Goal: Task Accomplishment & Management: Use online tool/utility

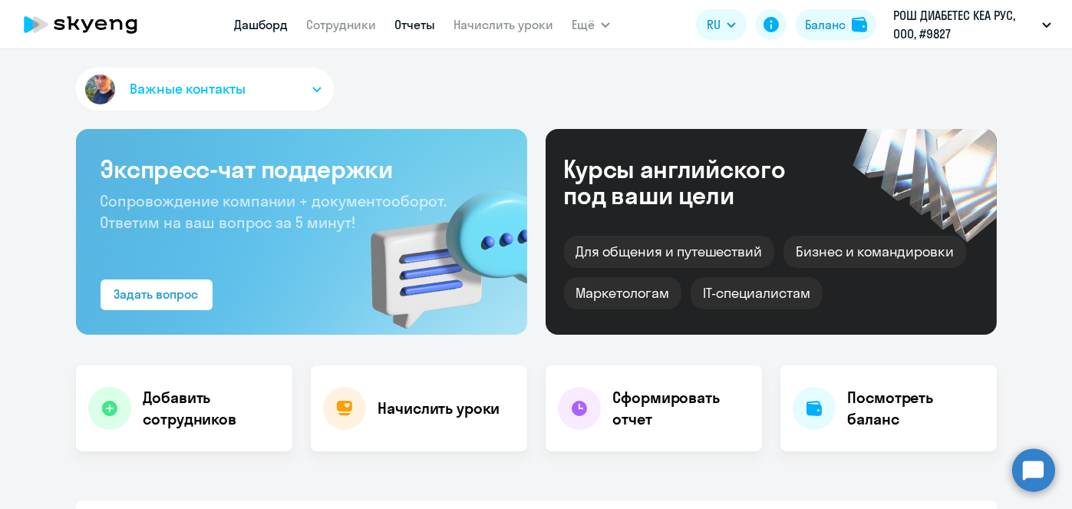
select select "30"
click at [429, 23] on link "Отчеты" at bounding box center [414, 24] width 41 height 15
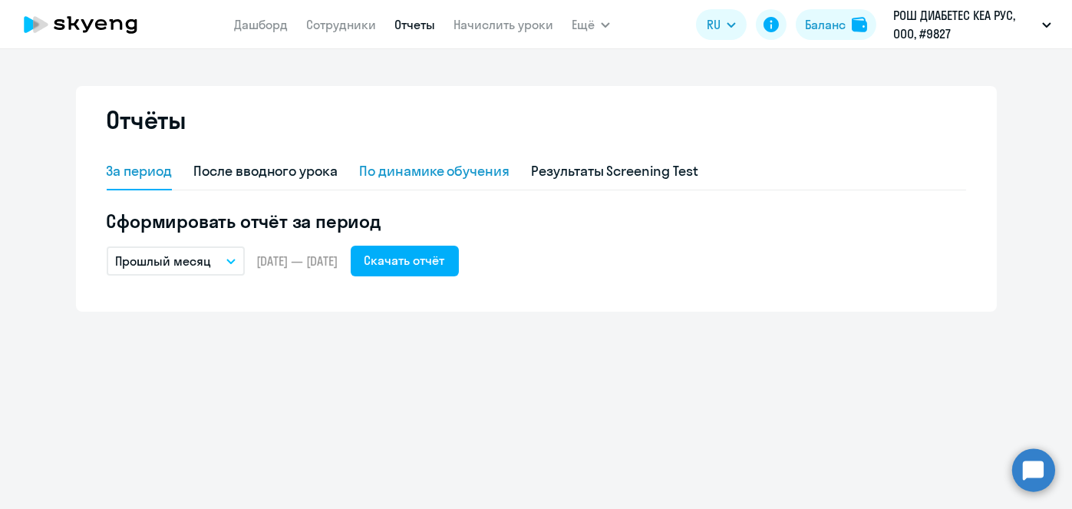
click at [468, 176] on div "По динамике обучения" at bounding box center [434, 171] width 150 height 20
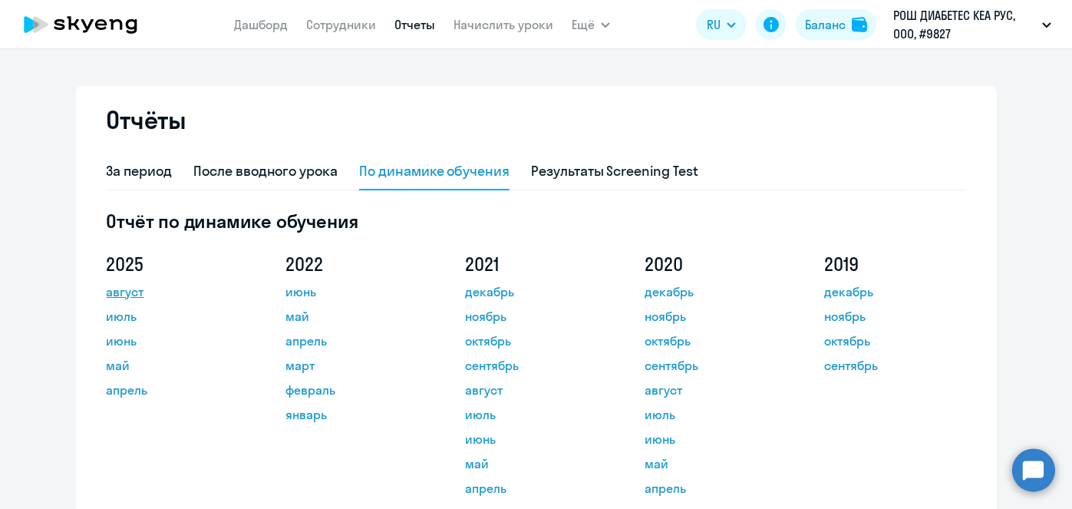
click at [132, 290] on link "август" at bounding box center [176, 291] width 138 height 18
